Goal: Task Accomplishment & Management: Use online tool/utility

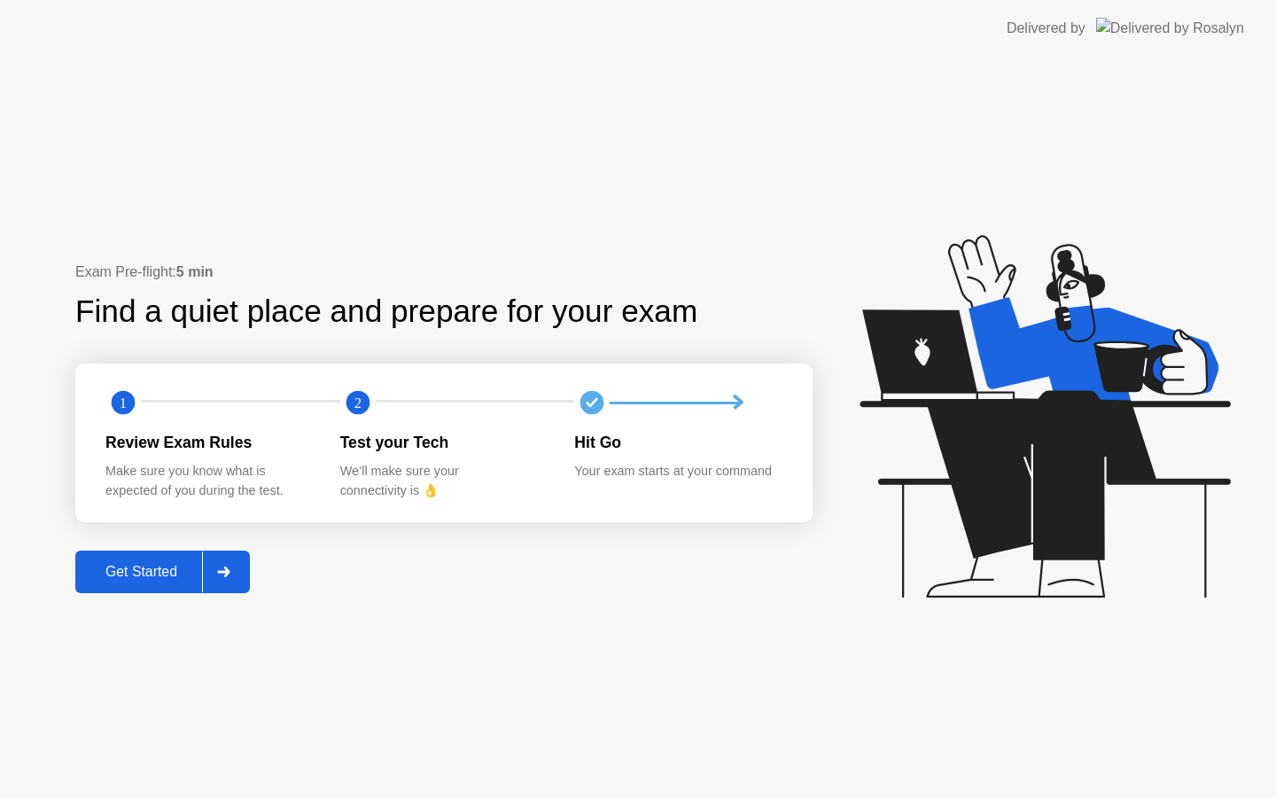
click at [136, 573] on div "Get Started" at bounding box center [141, 572] width 121 height 16
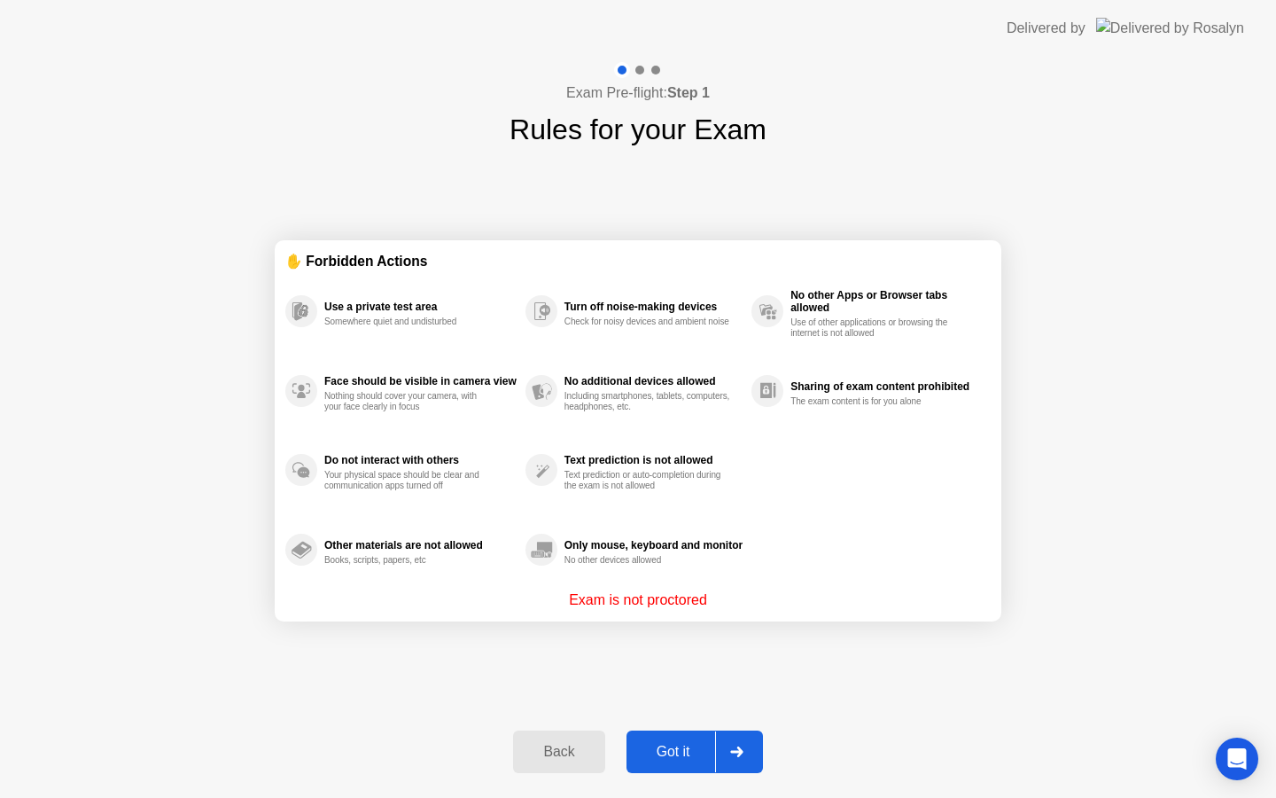
click at [646, 752] on div "Got it" at bounding box center [673, 751] width 83 height 16
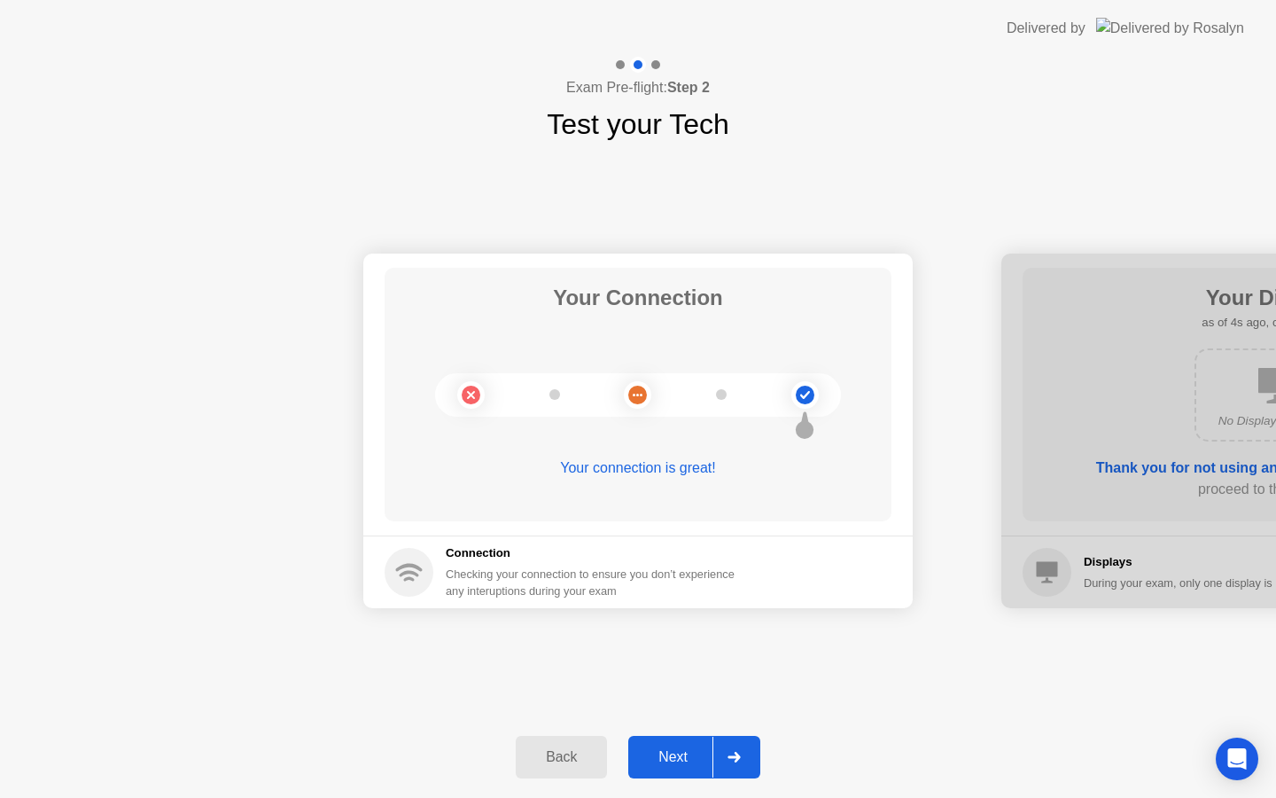
click at [685, 751] on div "Next" at bounding box center [673, 757] width 79 height 16
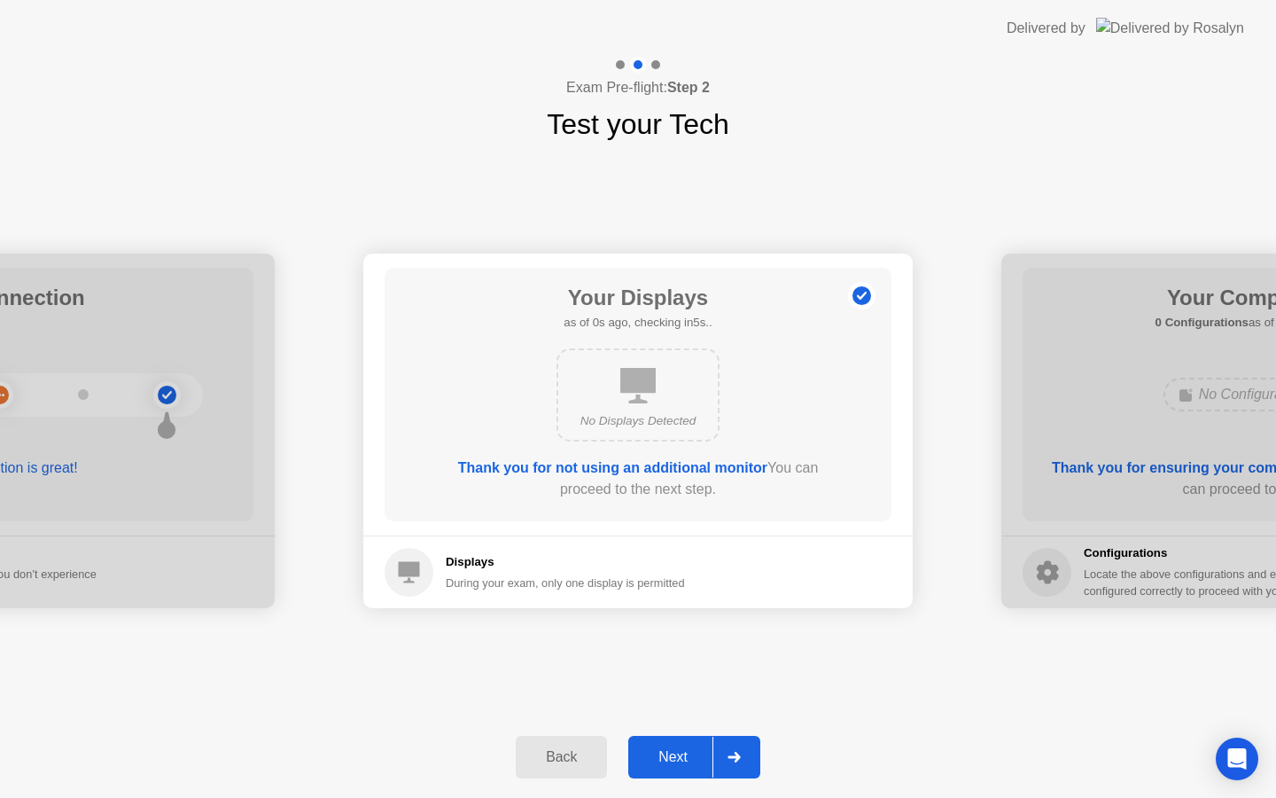
click at [685, 751] on div "Next" at bounding box center [673, 757] width 79 height 16
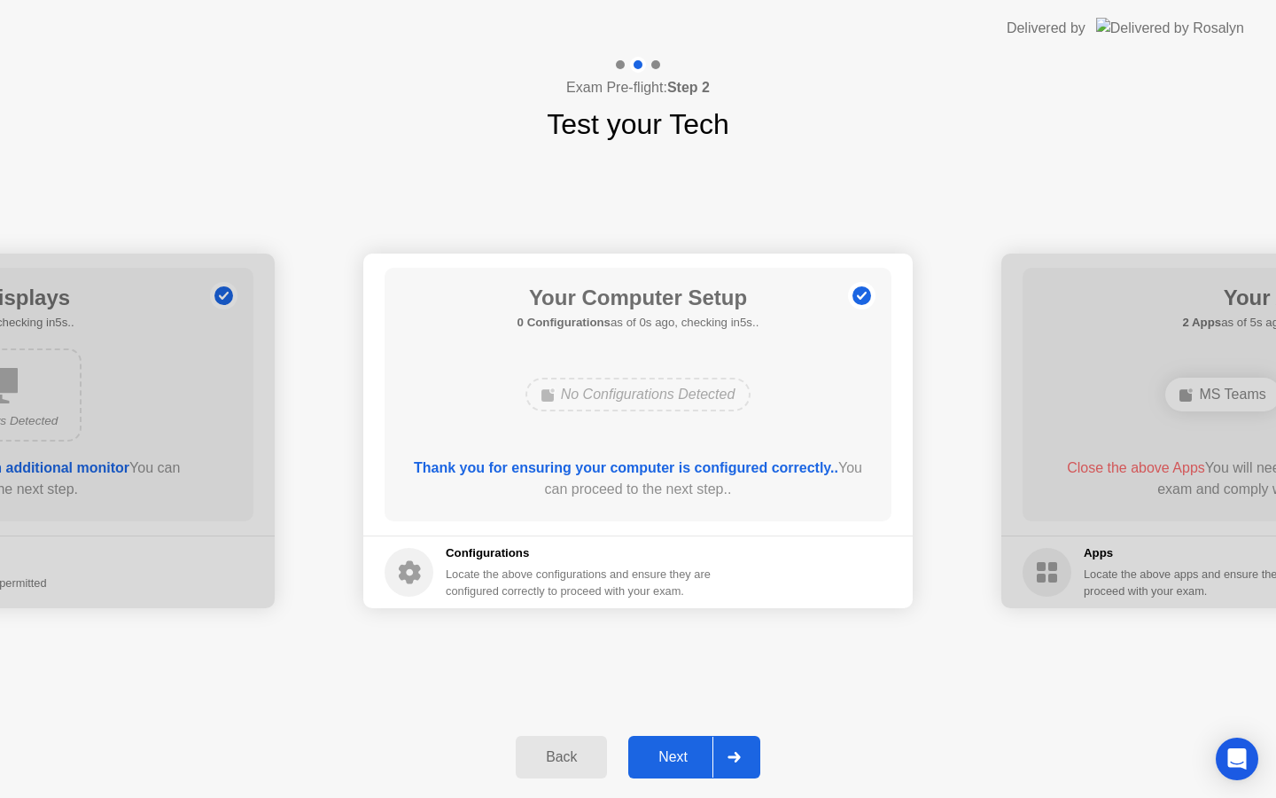
click at [685, 751] on div "Next" at bounding box center [673, 757] width 79 height 16
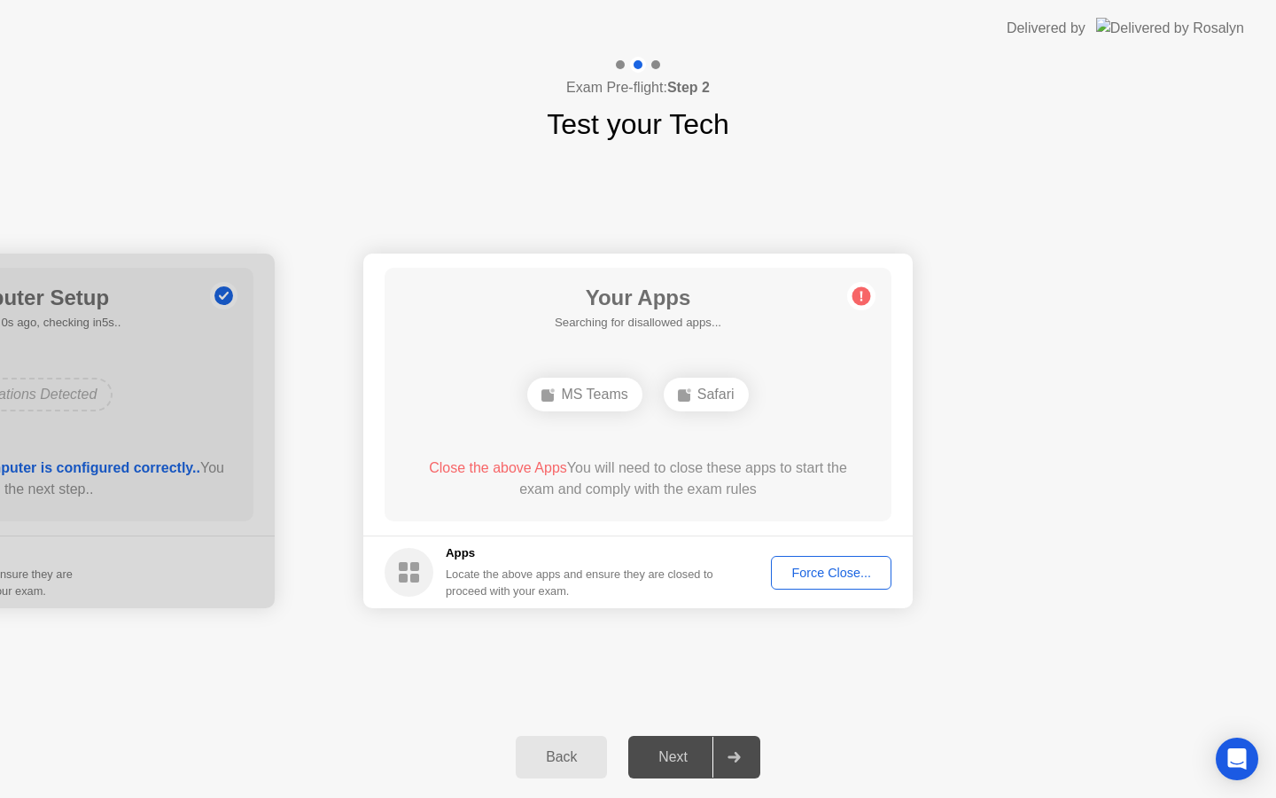
click at [685, 751] on div "Next" at bounding box center [673, 757] width 79 height 16
click at [684, 751] on div "Next" at bounding box center [673, 757] width 79 height 16
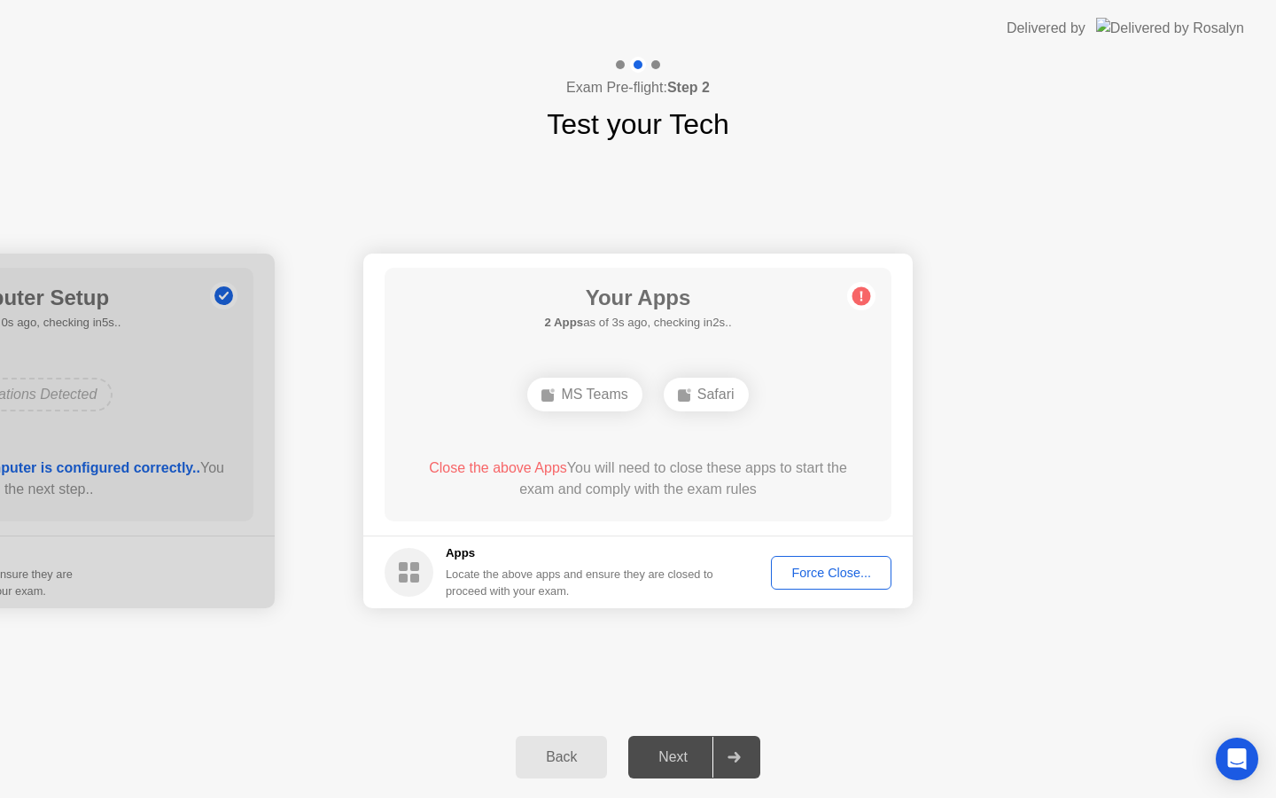
click at [837, 573] on div "Force Close..." at bounding box center [831, 572] width 108 height 14
click at [681, 753] on div "Next" at bounding box center [673, 757] width 79 height 16
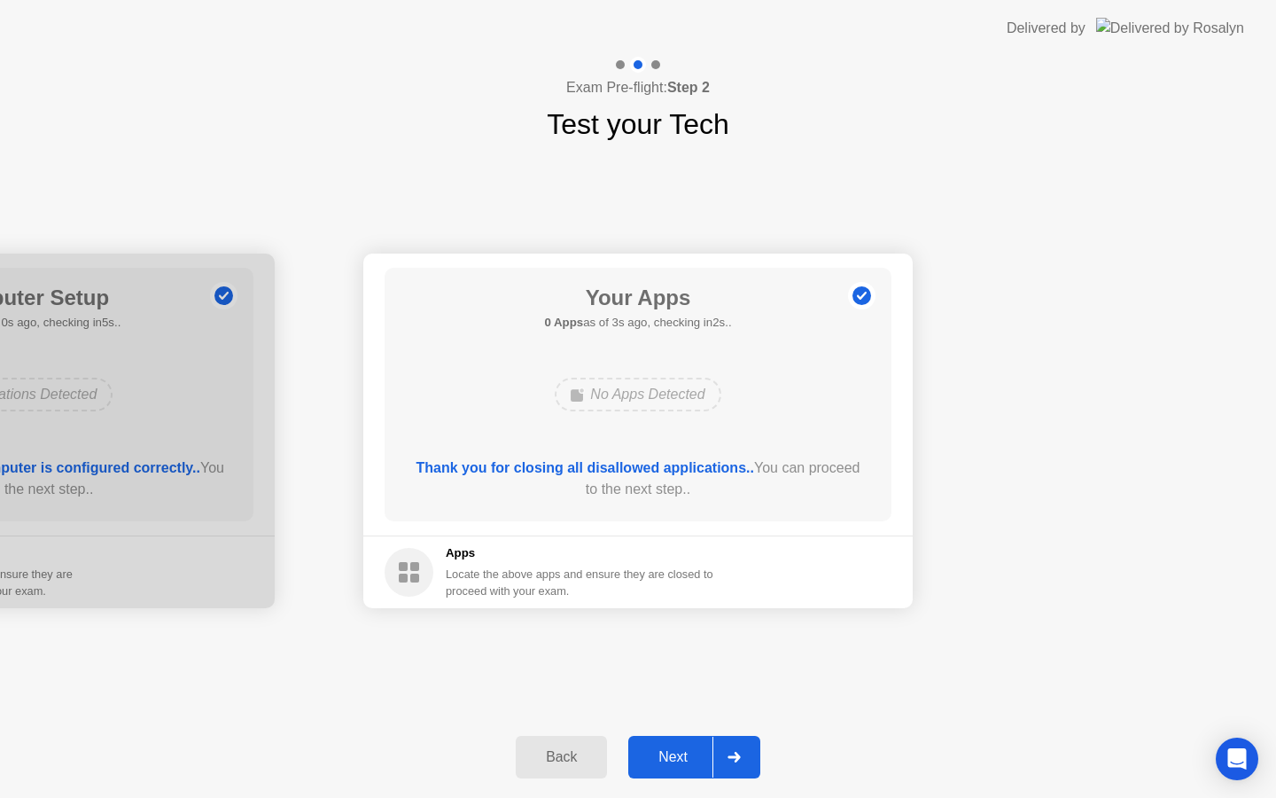
click at [682, 753] on div "Next" at bounding box center [673, 757] width 79 height 16
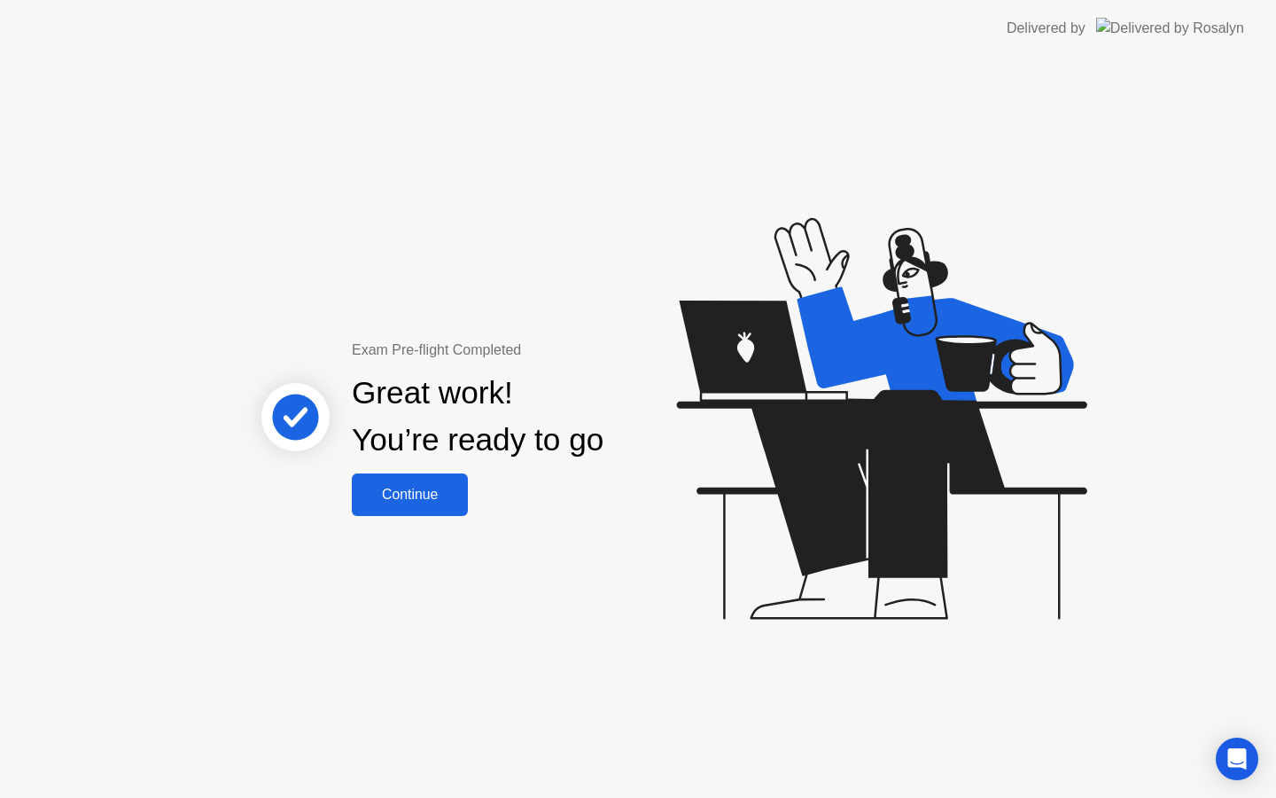
click at [447, 502] on div "Continue" at bounding box center [409, 494] width 105 height 16
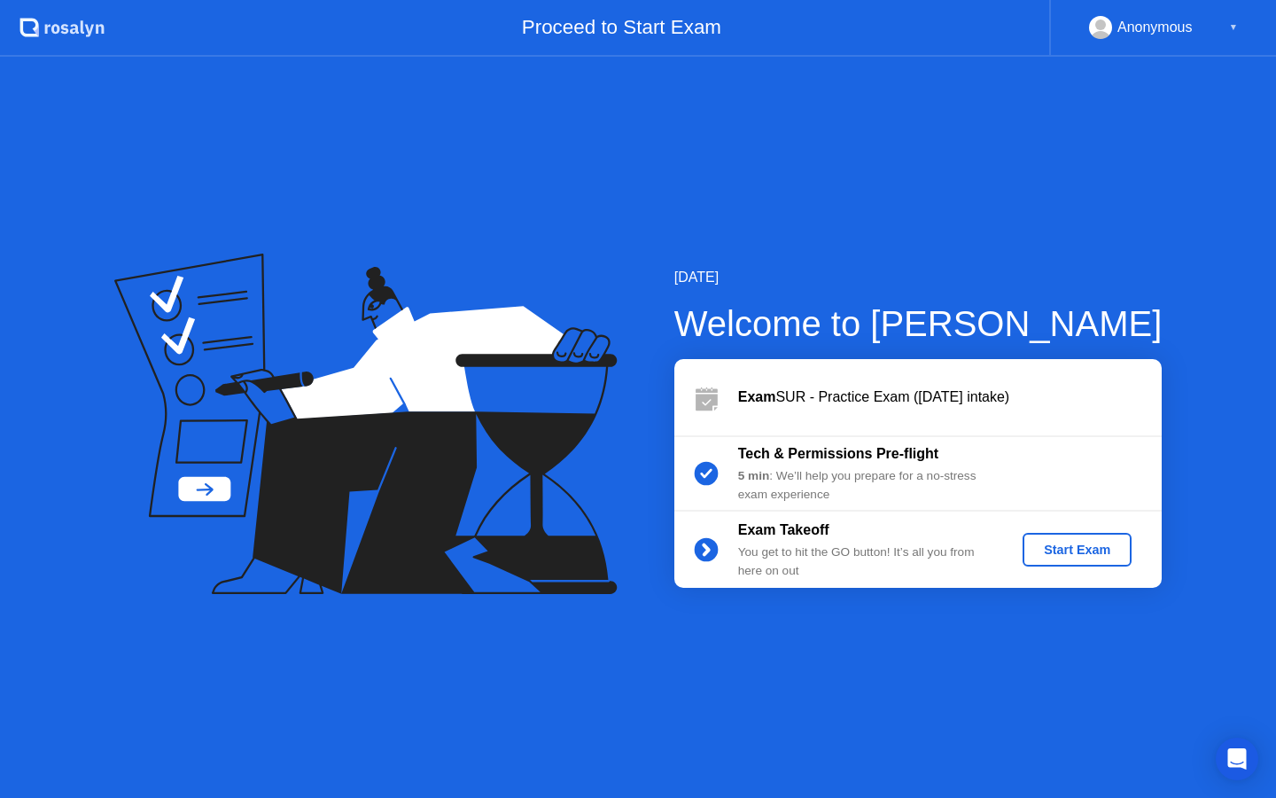
click at [1051, 550] on div "Start Exam" at bounding box center [1077, 549] width 95 height 14
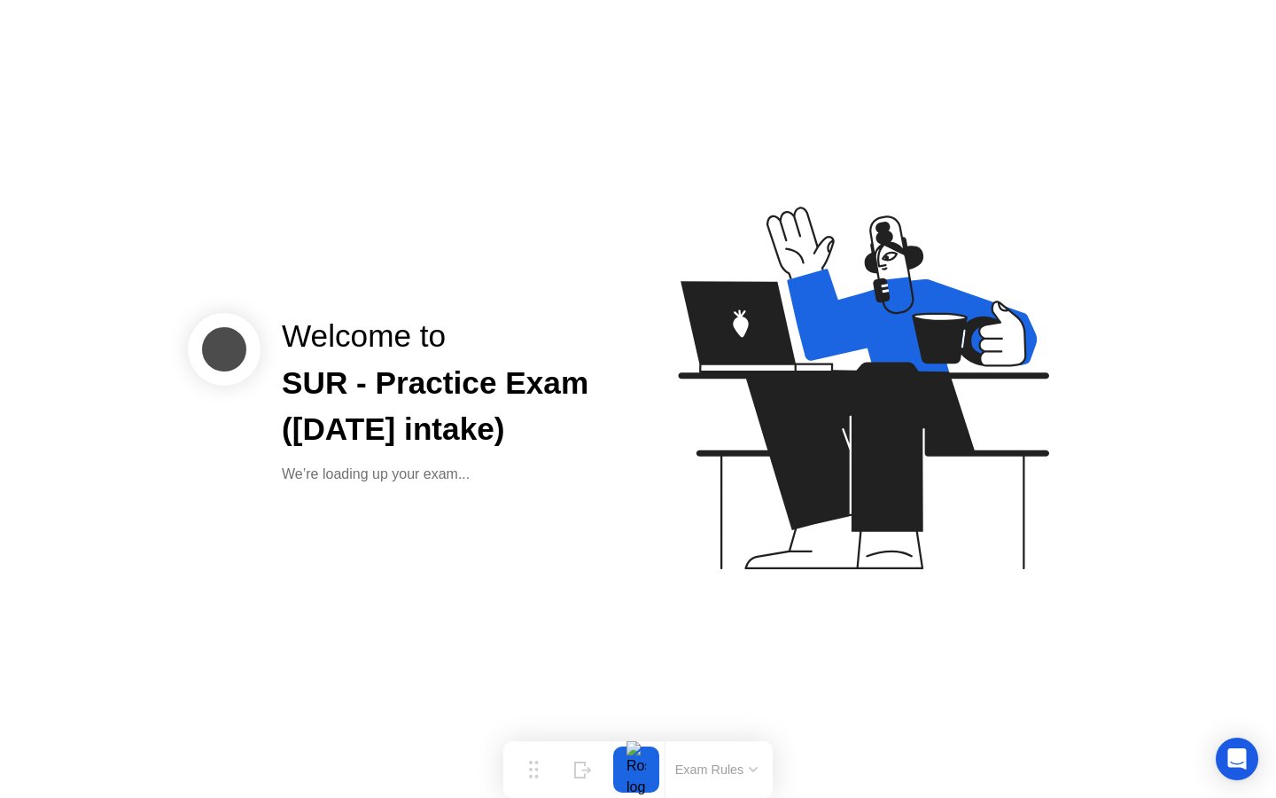
click at [688, 448] on icon at bounding box center [859, 396] width 457 height 454
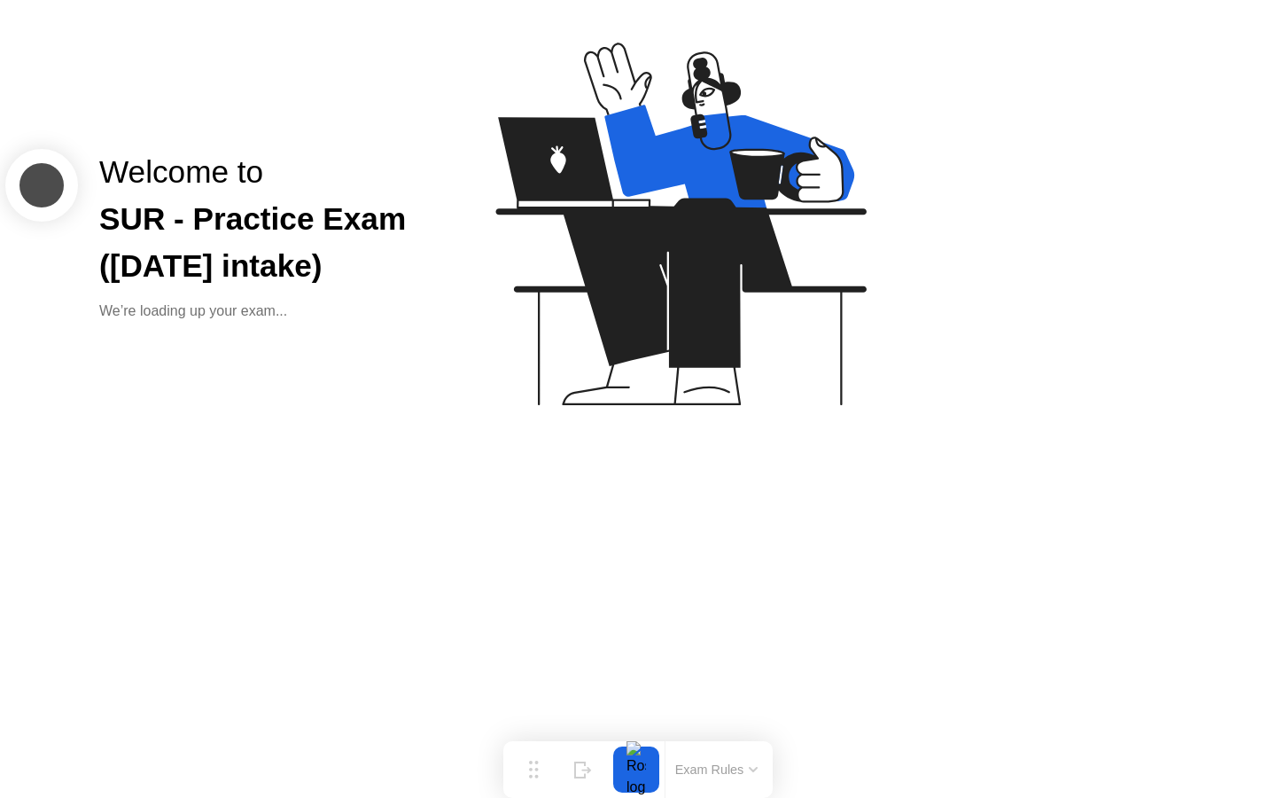
click at [753, 765] on button "Exam Rules" at bounding box center [717, 769] width 94 height 16
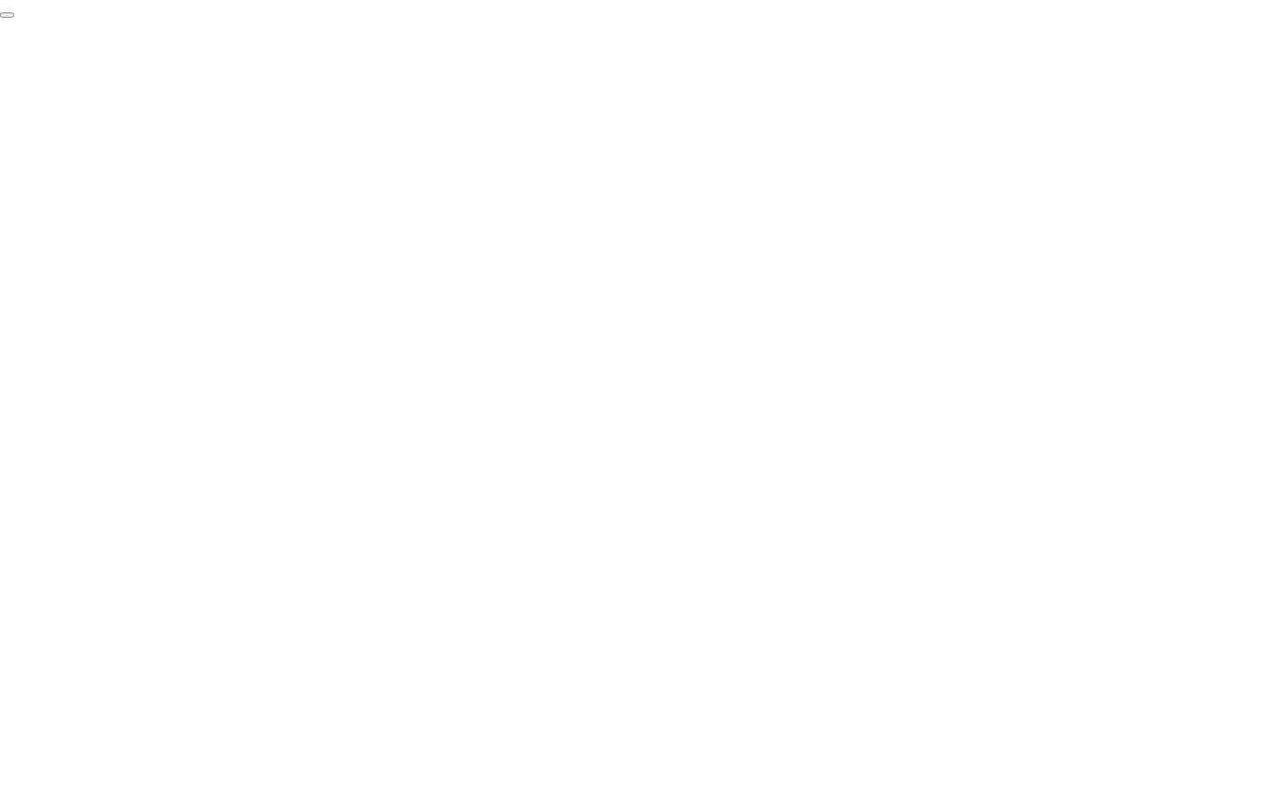
click div "End Proctoring Session"
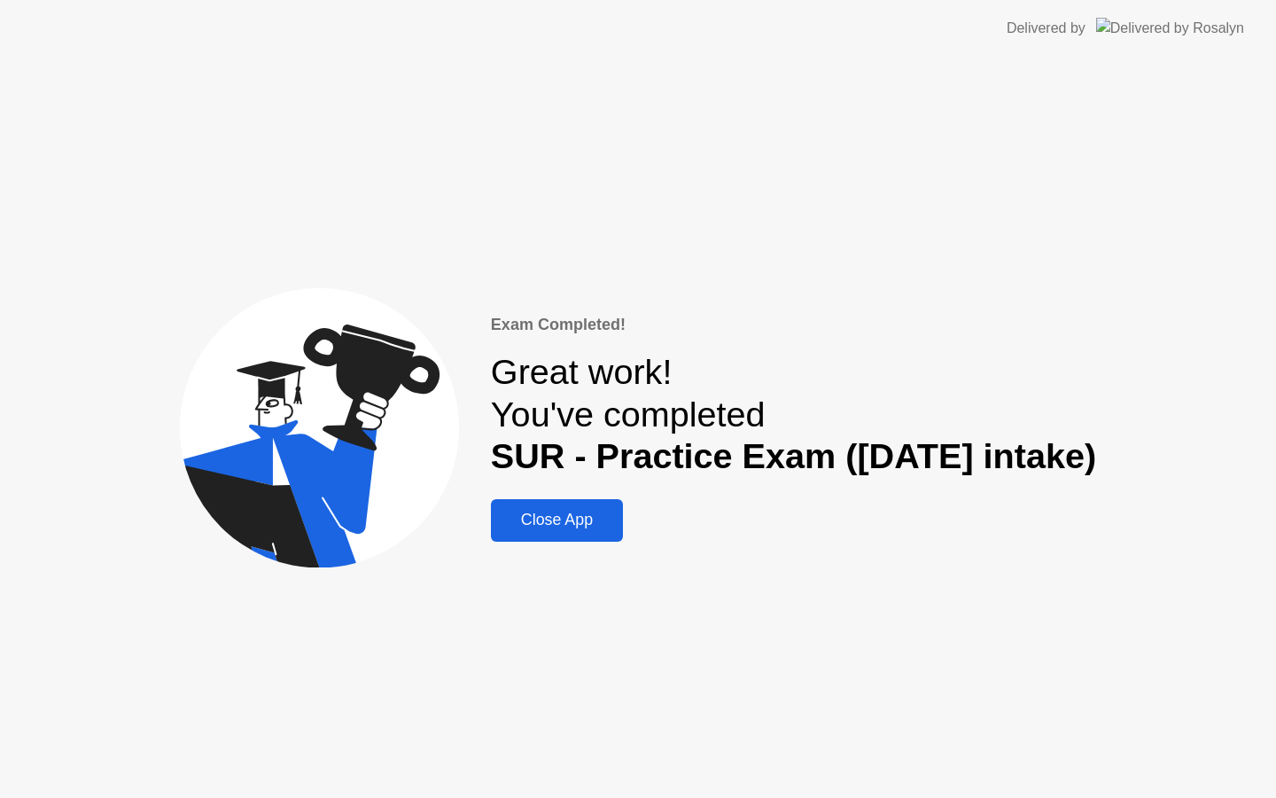
click at [560, 520] on div "Close App" at bounding box center [556, 519] width 121 height 19
